Goal: Task Accomplishment & Management: Manage account settings

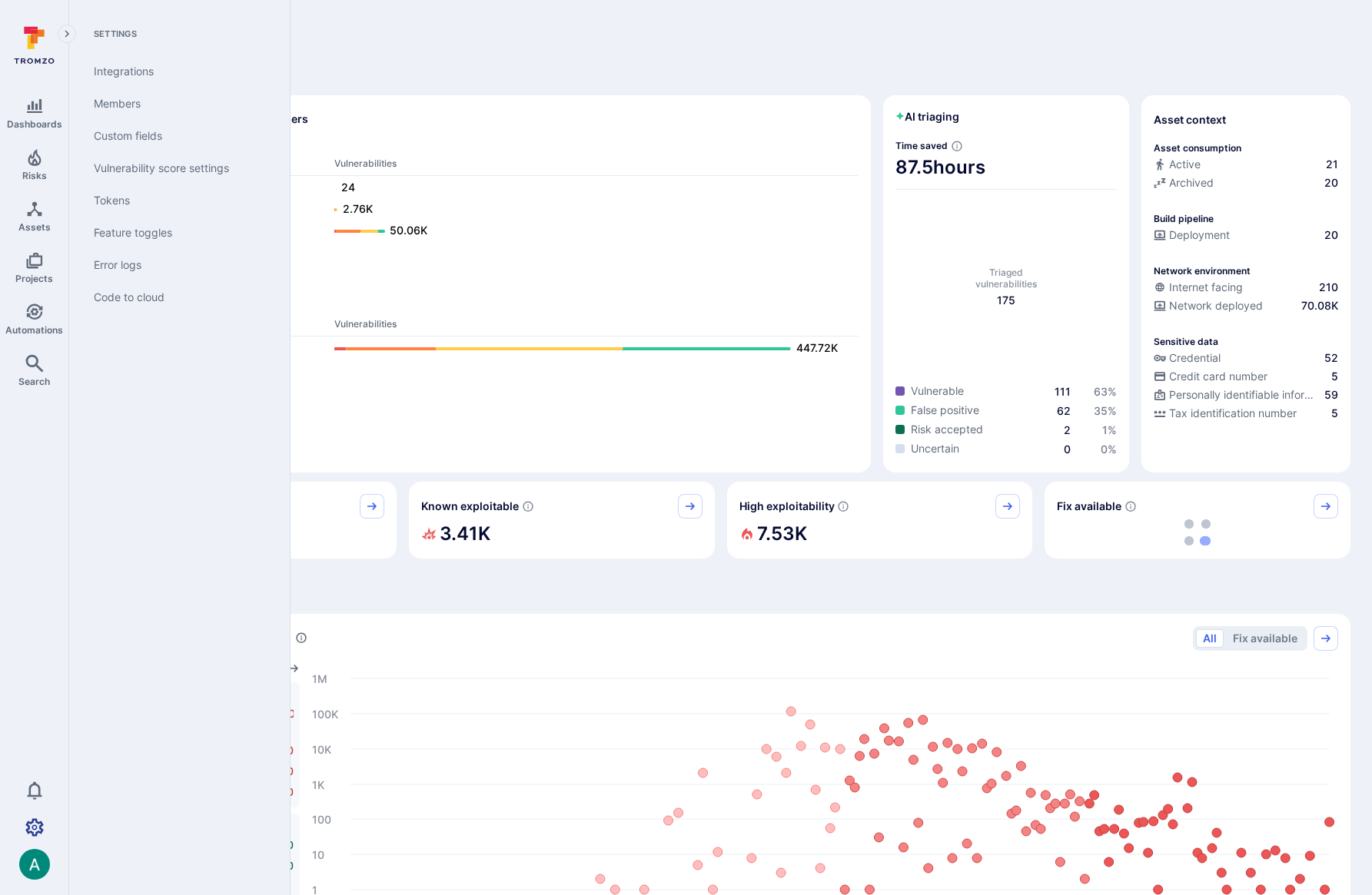
click at [35, 823] on icon "Settings" at bounding box center [34, 827] width 18 height 18
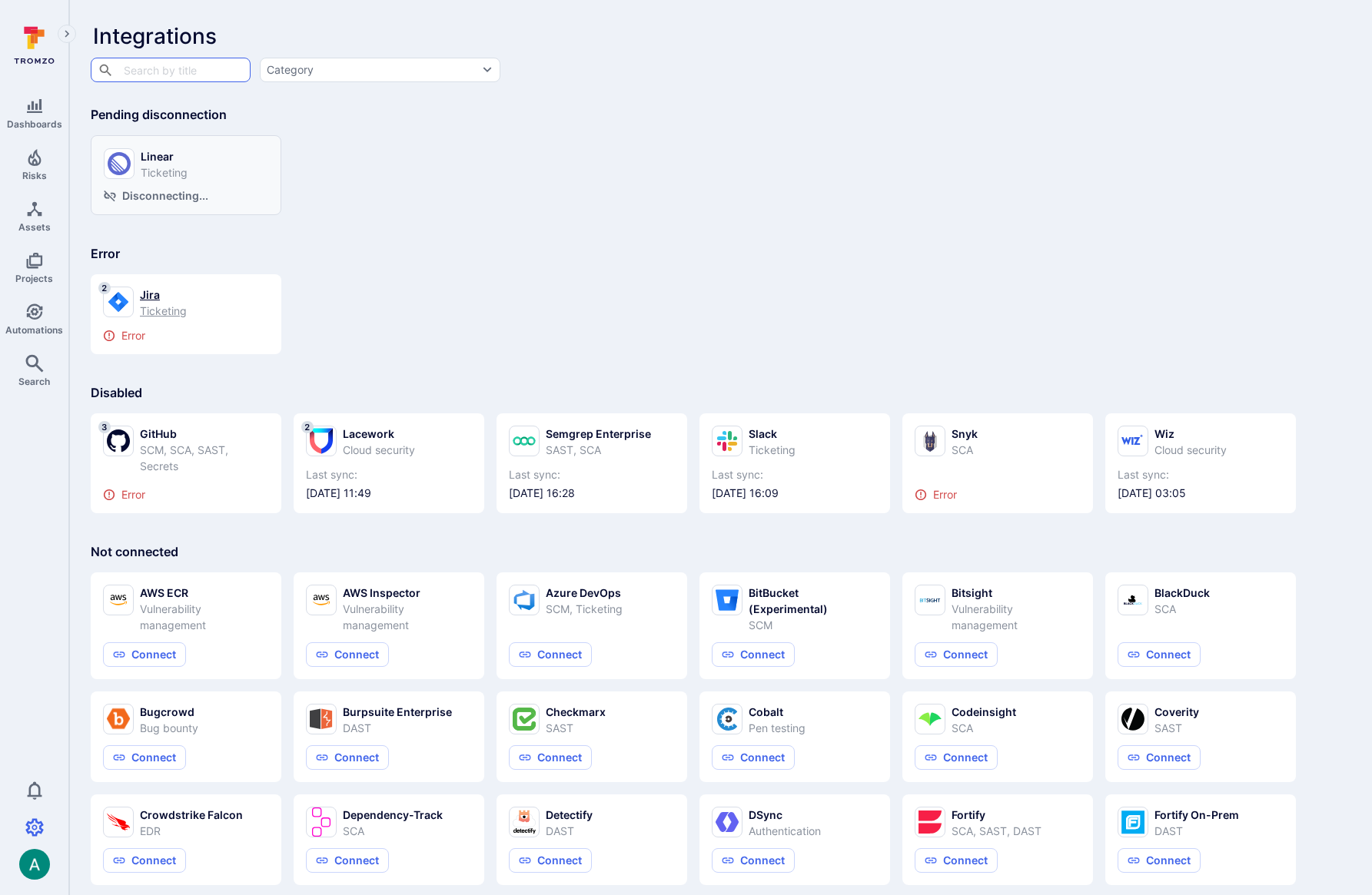
click at [130, 294] on div "2" at bounding box center [118, 302] width 31 height 31
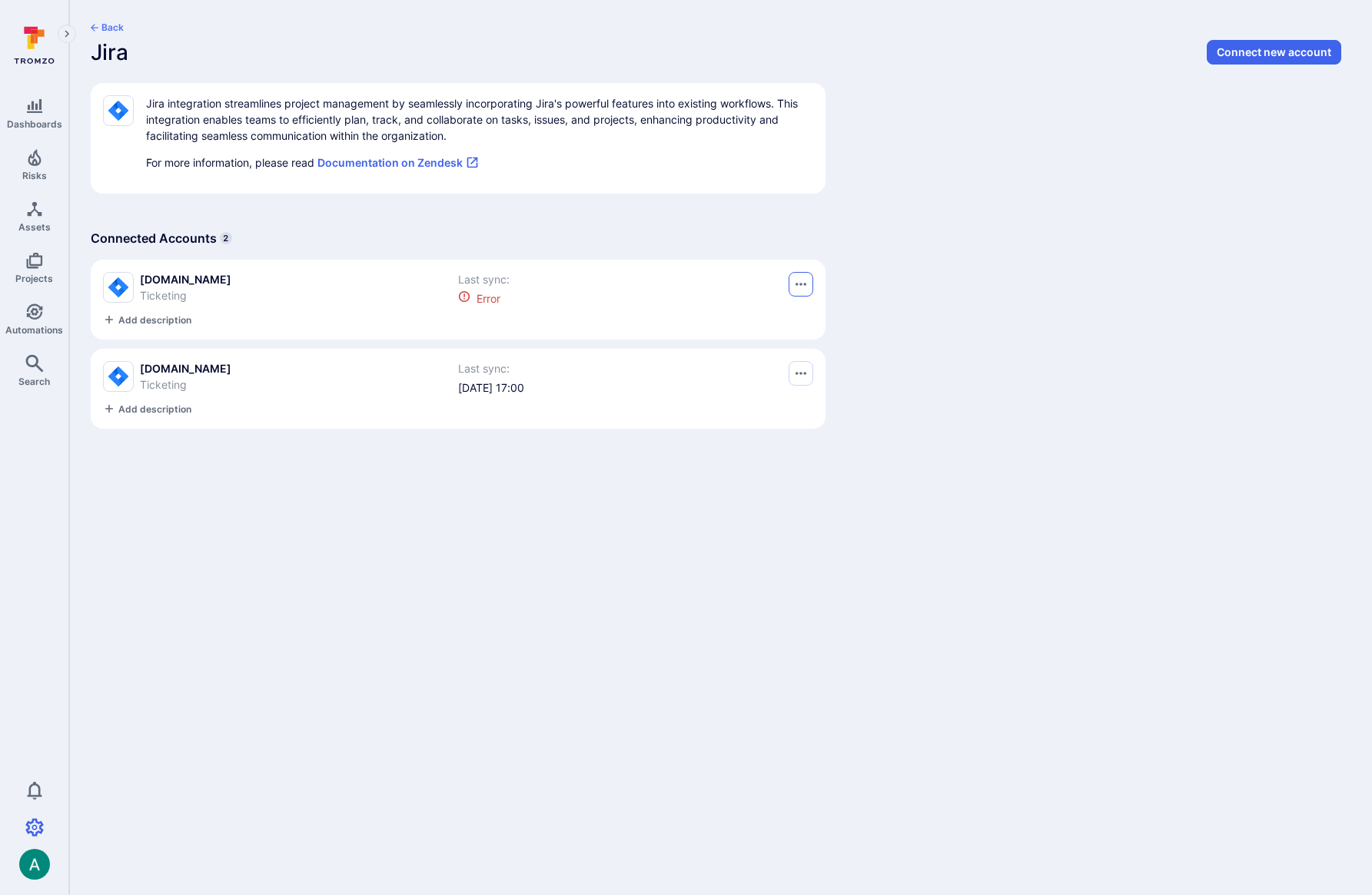
click at [803, 284] on icon "Options menu" at bounding box center [801, 284] width 11 height 13
click at [772, 322] on button "Delete" at bounding box center [746, 323] width 108 height 16
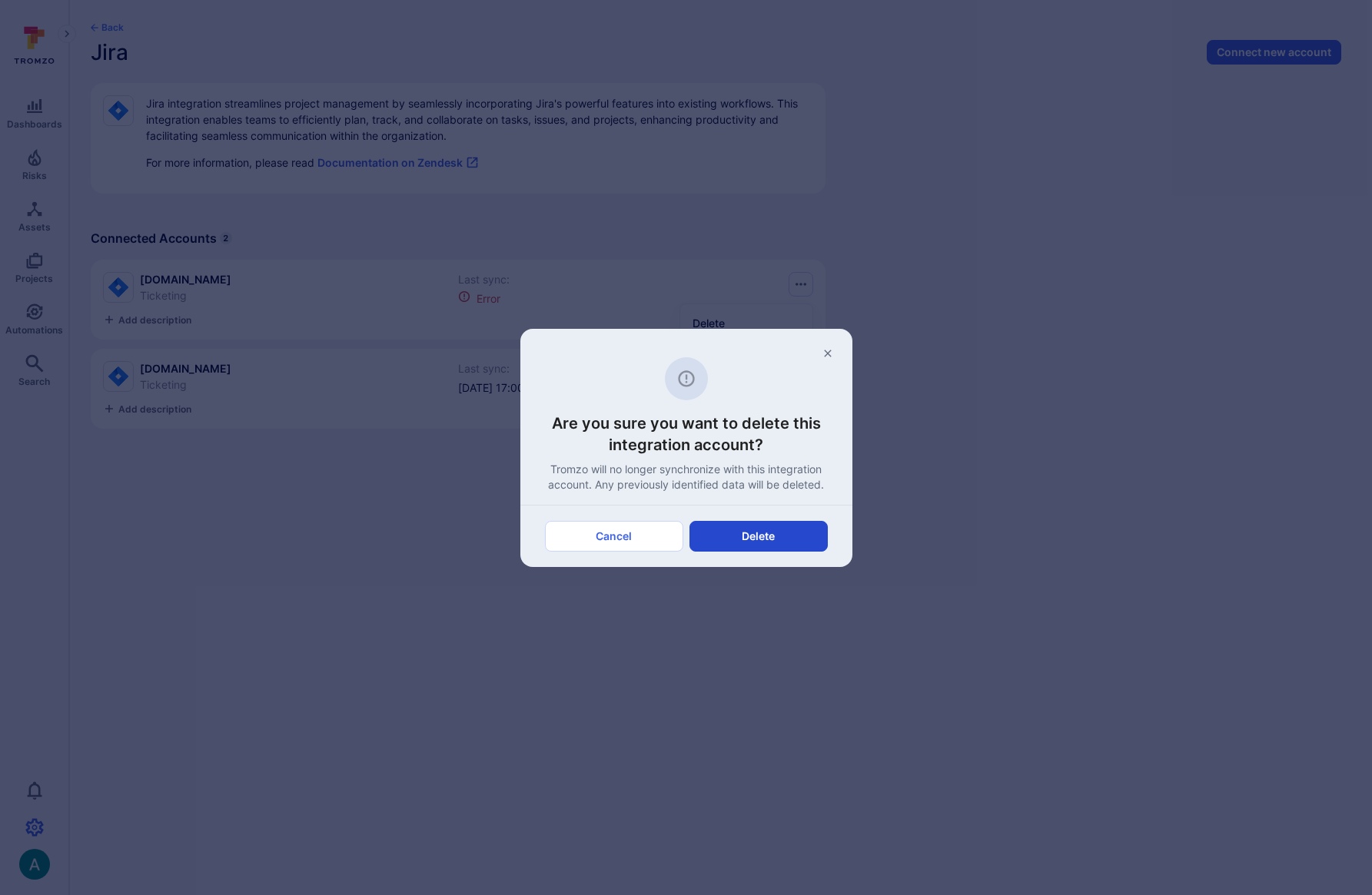
click at [768, 539] on button "Delete" at bounding box center [759, 536] width 139 height 31
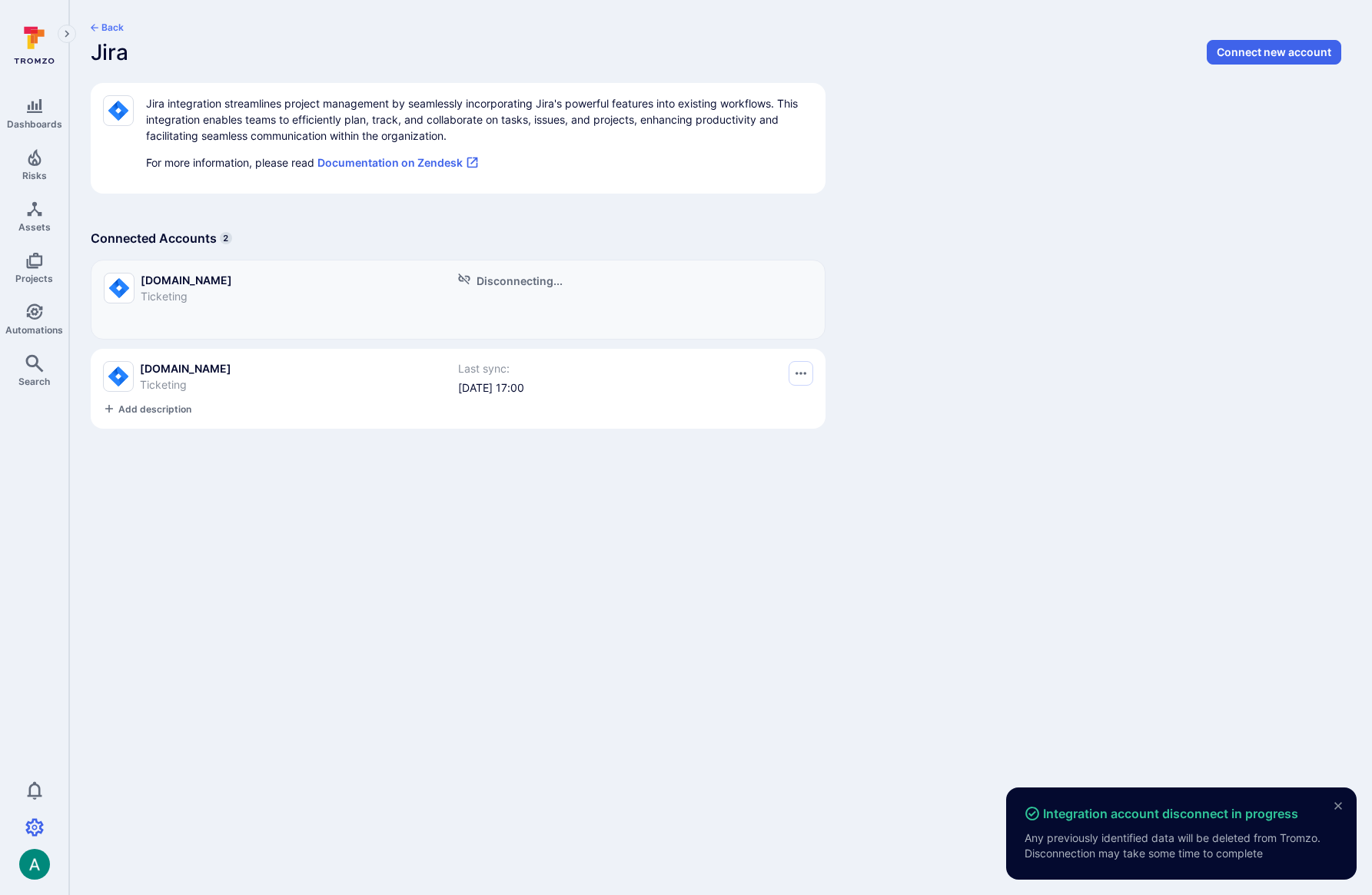
drag, startPoint x: 781, startPoint y: 540, endPoint x: 772, endPoint y: 540, distance: 9.0
click at [779, 540] on body "Integration account disconnect in progress Any previously identified data will …" at bounding box center [686, 448] width 1372 height 895
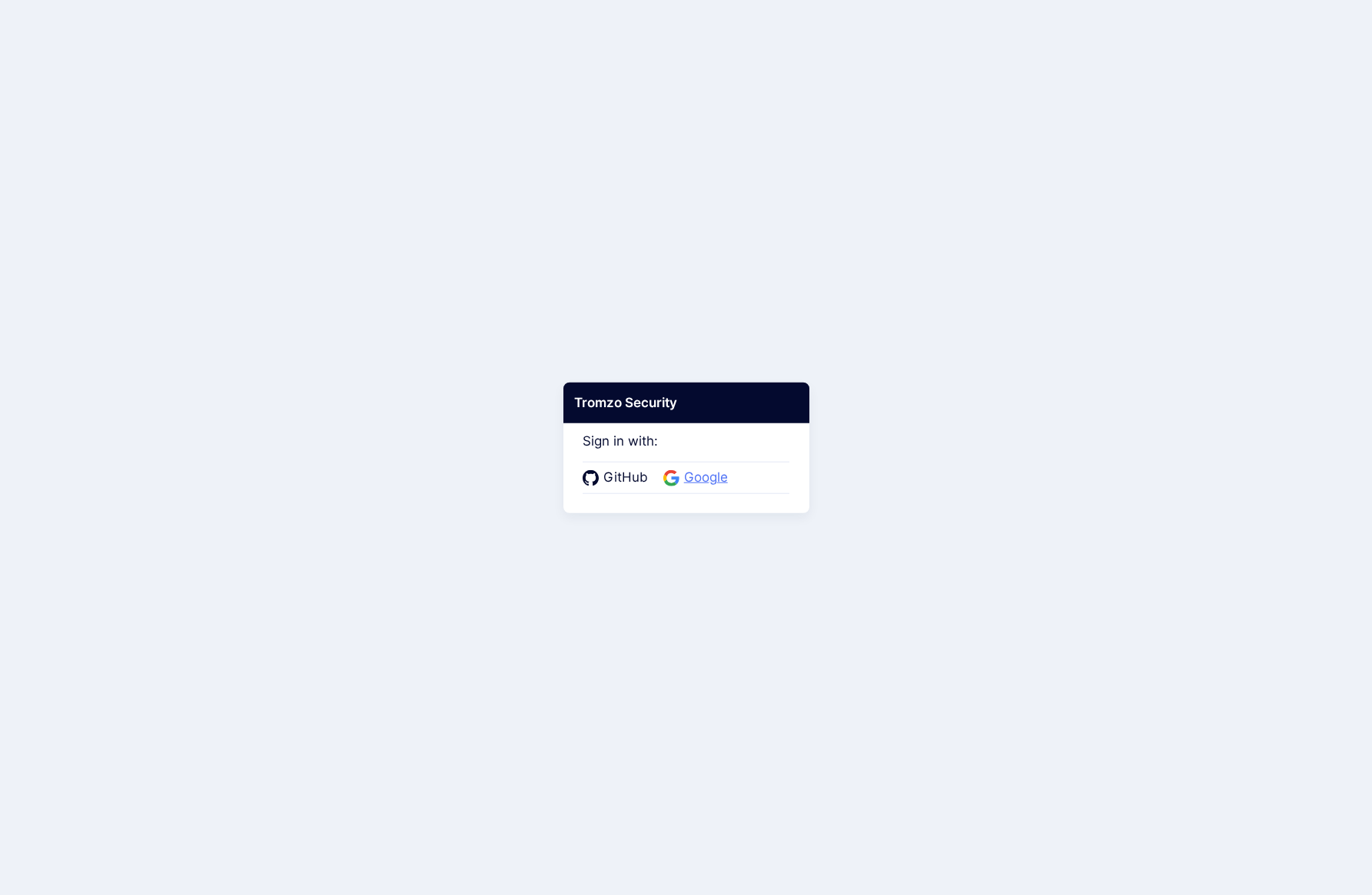
click at [716, 481] on span "Google" at bounding box center [705, 477] width 53 height 20
